Goal: Task Accomplishment & Management: Use online tool/utility

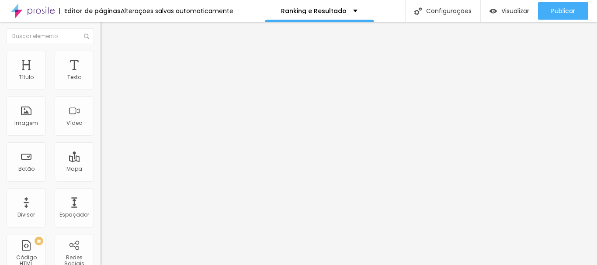
click at [100, 82] on input "Click me" at bounding box center [152, 77] width 105 height 9
type input "C"
type input "4ª Etapa- Cajati"
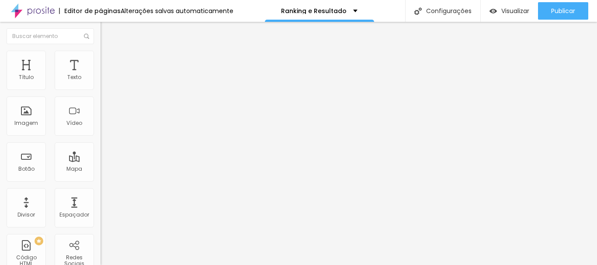
paste input "[URL][DOMAIN_NAME]"
click at [100, 180] on input "[URL][DOMAIN_NAME]" at bounding box center [152, 175] width 105 height 9
type input "[URL][DOMAIN_NAME]"
click at [100, 225] on div "Editar Botão Conteúdo Estilo Avançado Texto RANKING CATEGORIAS Alinhamento Tama…" at bounding box center [150, 143] width 100 height 243
click at [507, 11] on span "Visualizar" at bounding box center [515, 10] width 28 height 7
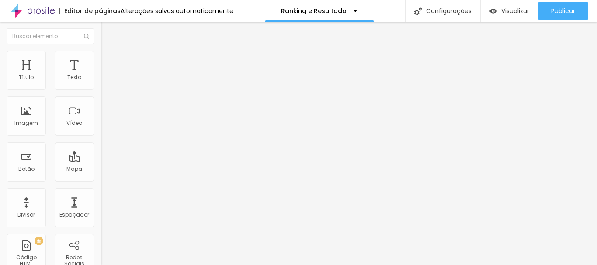
paste input "[URL][DOMAIN_NAME]"
type input "[URL][DOMAIN_NAME]"
paste input "[URL][DOMAIN_NAME]"
type input "[URL][DOMAIN_NAME]"
click at [511, 12] on span "Visualizar" at bounding box center [515, 10] width 28 height 7
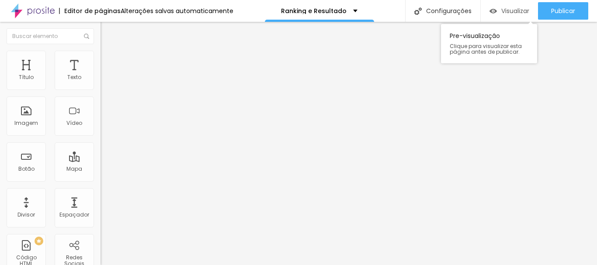
click at [510, 13] on span "Visualizar" at bounding box center [515, 10] width 28 height 7
